Goal: Check status: Check status

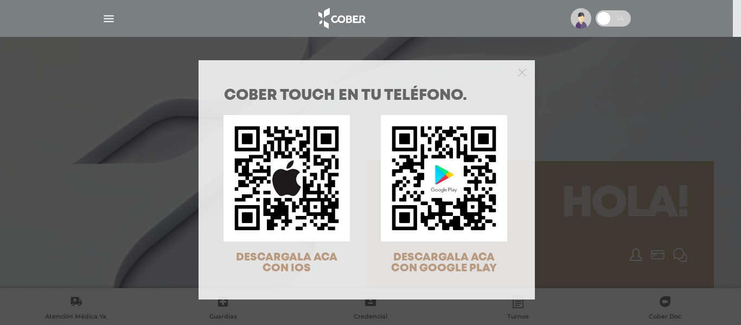
click at [639, 149] on div "COBER TOUCH en tu teléfono. DESCARGALA ACA CON IOS DESCARGALA ACA CON GOOGLE PL…" at bounding box center [370, 162] width 741 height 325
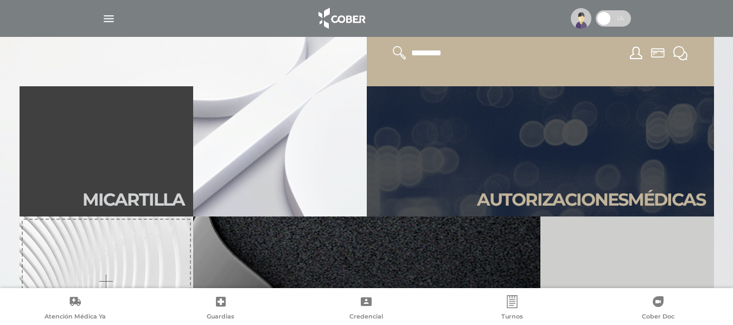
scroll to position [214, 0]
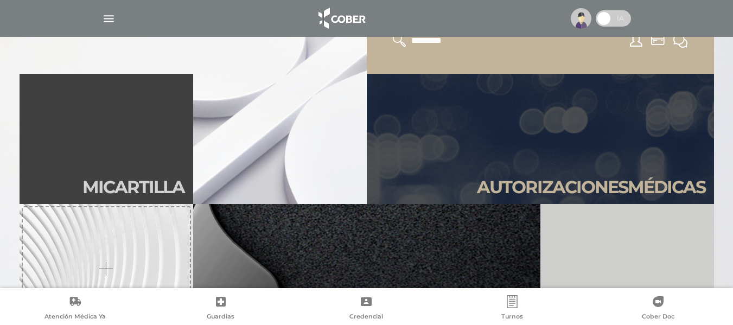
click at [475, 167] on link "Autori zaciones médicas" at bounding box center [540, 139] width 347 height 130
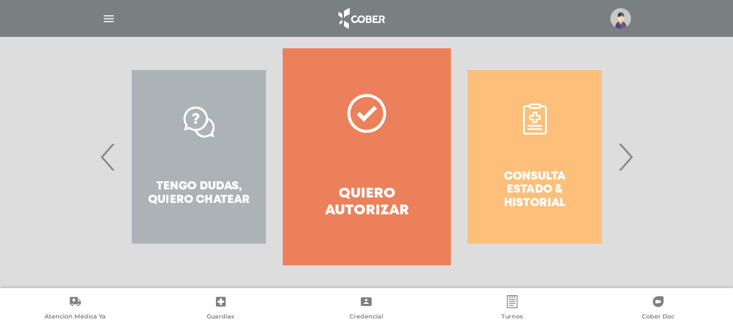
scroll to position [220, 0]
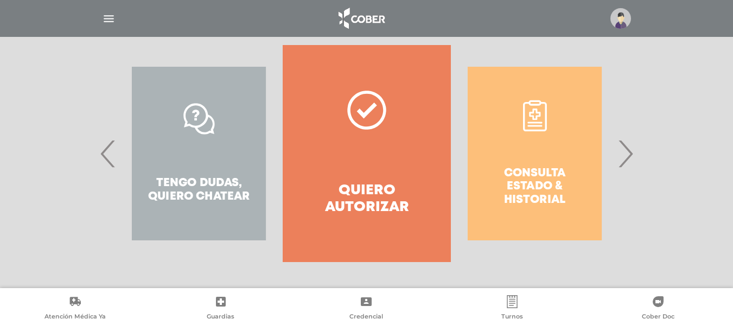
click at [524, 162] on div "Consulta estado & historial" at bounding box center [535, 153] width 168 height 217
click at [628, 157] on span "›" at bounding box center [625, 153] width 21 height 59
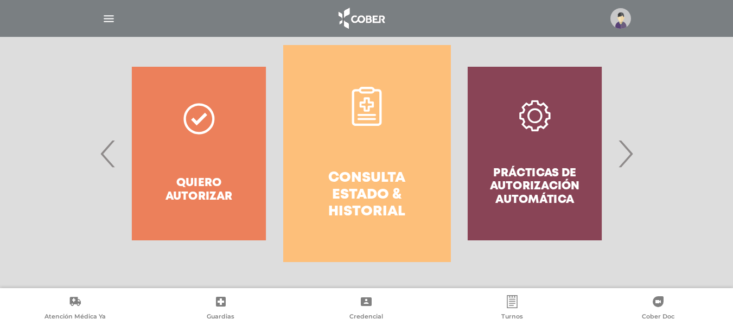
click at [374, 167] on link "Consulta estado & historial" at bounding box center [367, 153] width 168 height 217
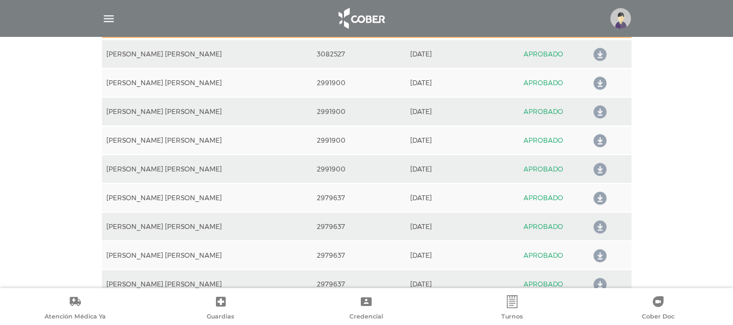
scroll to position [604, 0]
click at [593, 167] on icon at bounding box center [597, 169] width 17 height 17
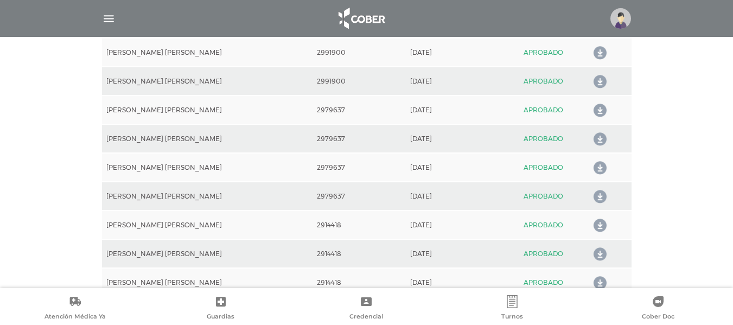
scroll to position [692, 0]
